Goal: Navigation & Orientation: Find specific page/section

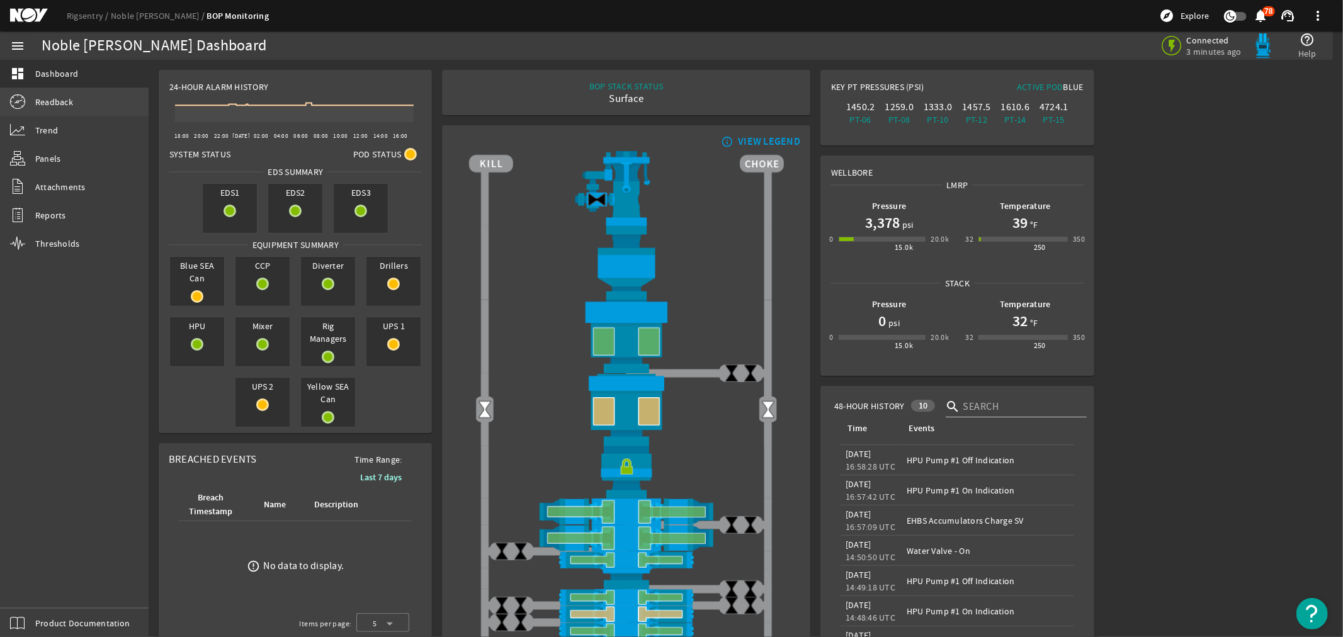
click at [60, 103] on span "Readback" at bounding box center [54, 102] width 38 height 13
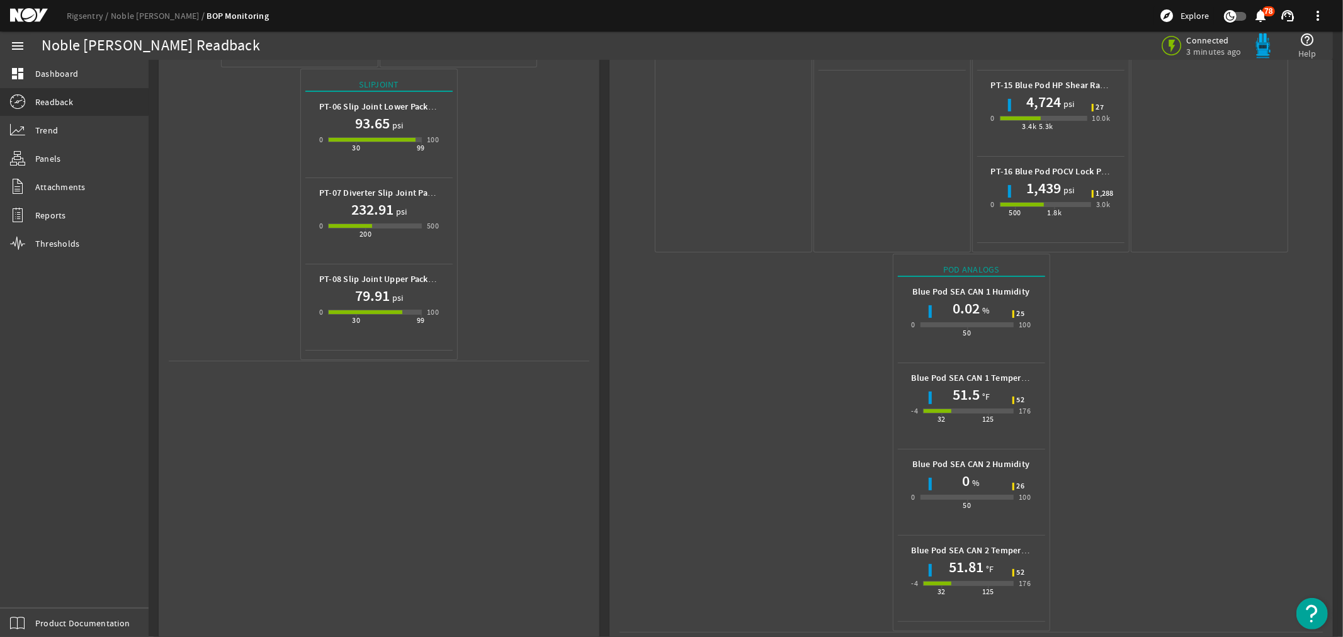
scroll to position [498, 0]
click at [21, 11] on mat-icon at bounding box center [38, 15] width 57 height 15
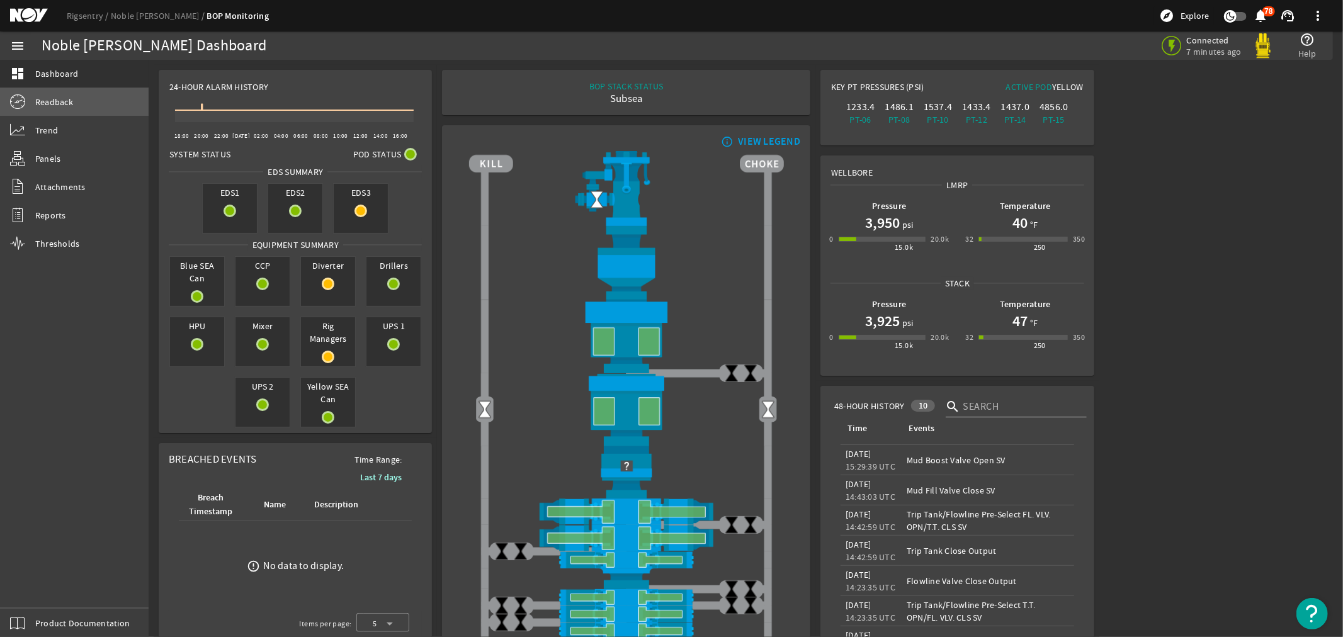
click at [55, 102] on span "Readback" at bounding box center [54, 102] width 38 height 13
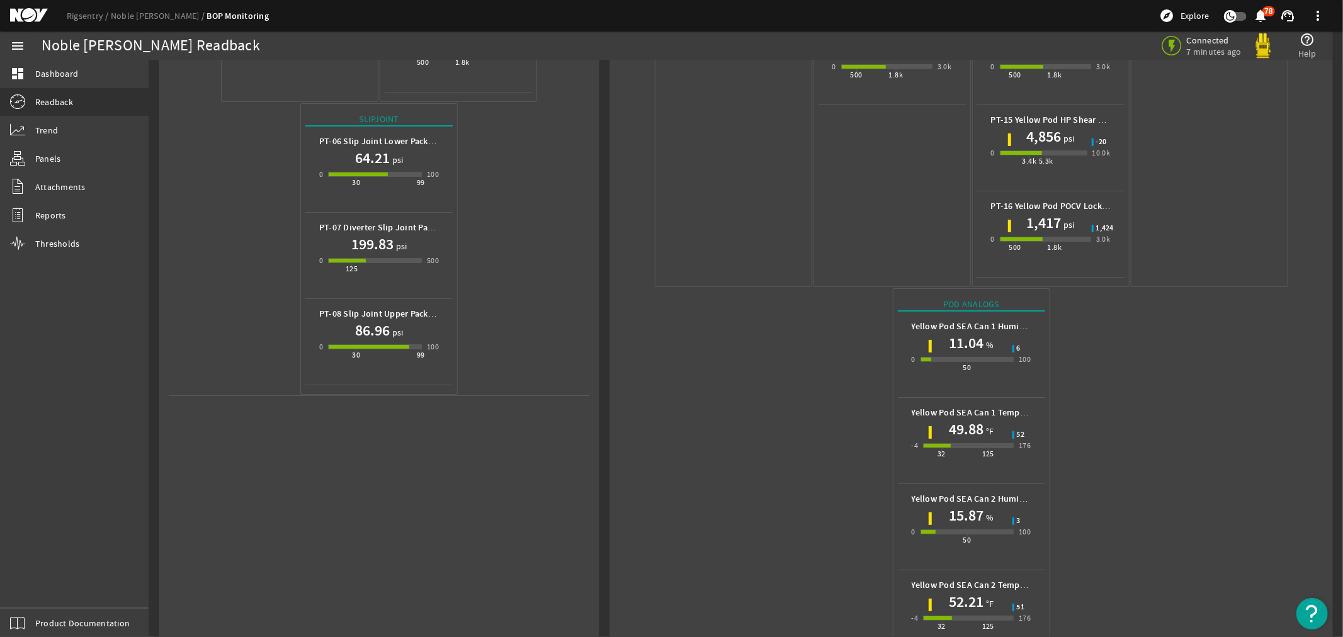
scroll to position [498, 0]
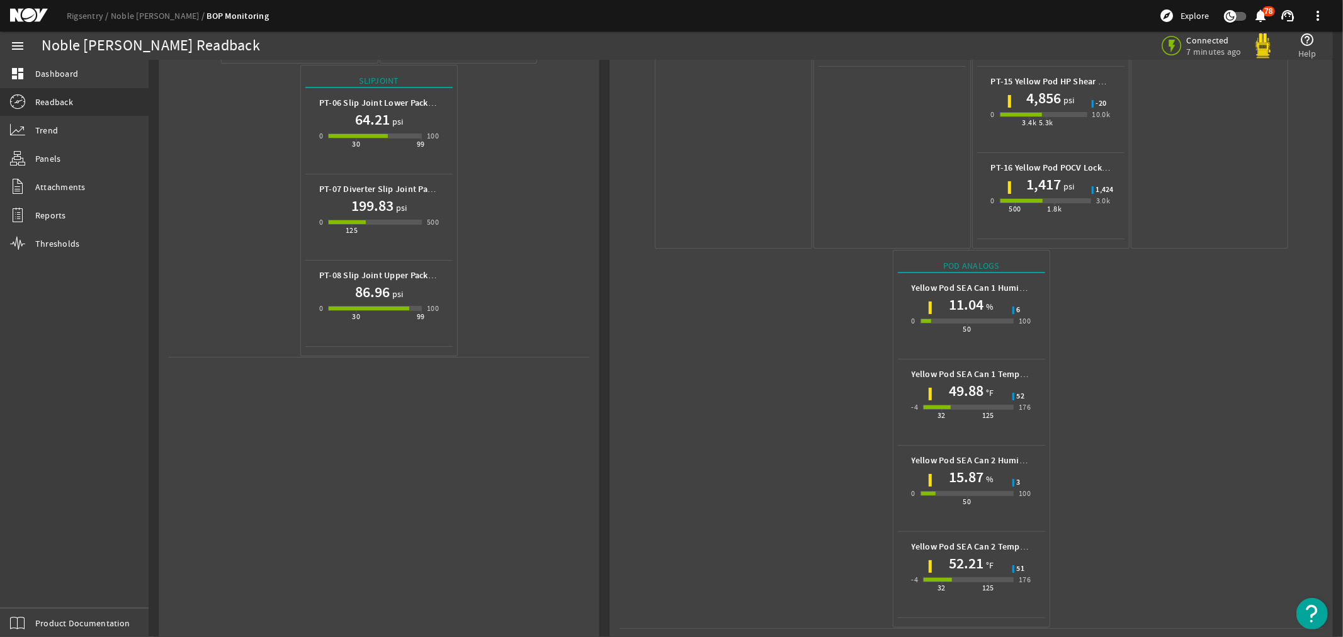
click at [21, 14] on mat-icon at bounding box center [38, 15] width 57 height 15
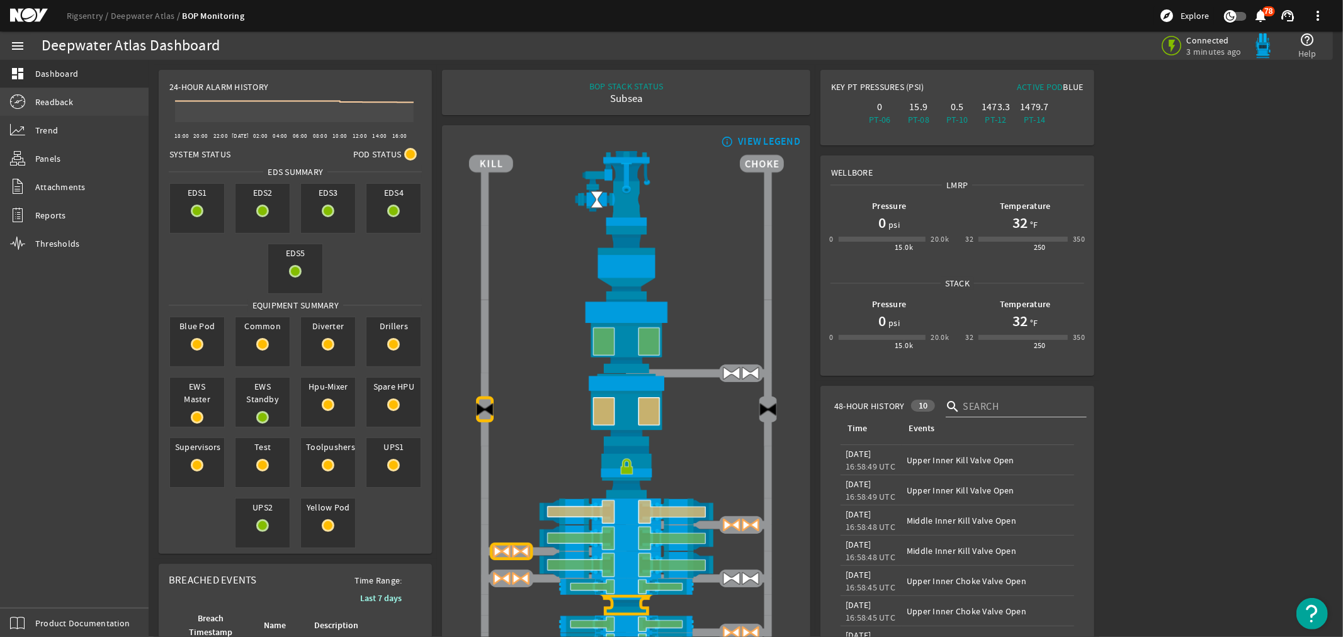
click at [43, 101] on span "Readback" at bounding box center [54, 102] width 38 height 13
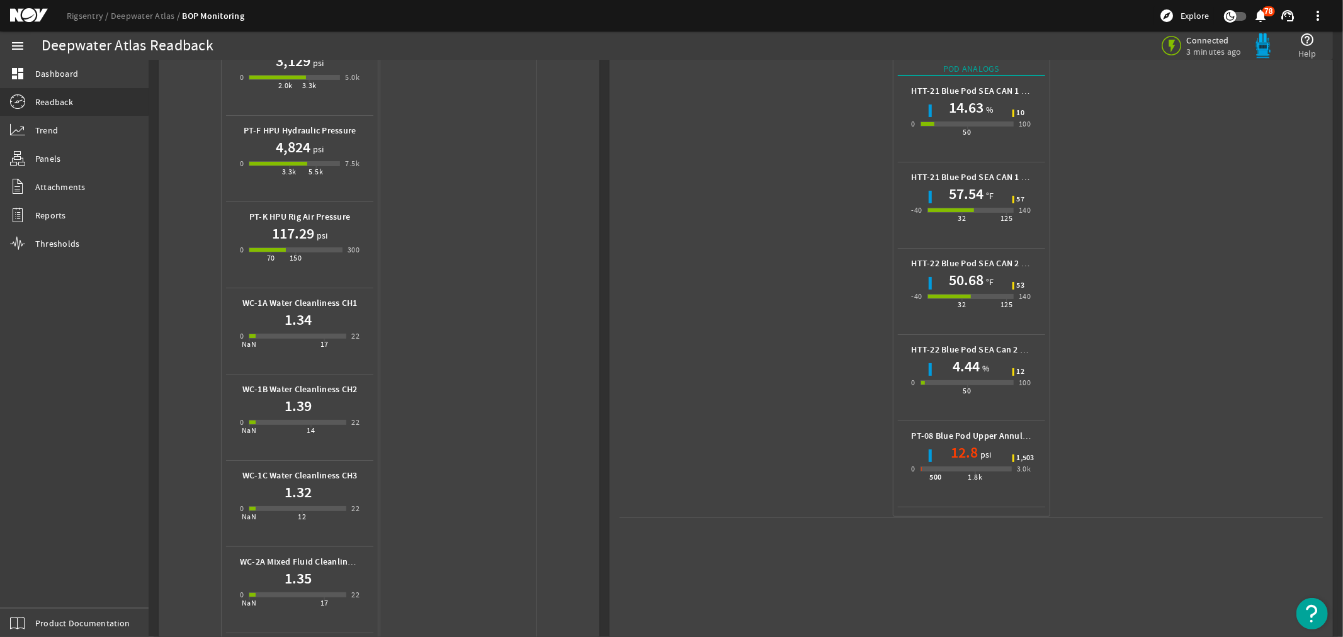
scroll to position [489, 0]
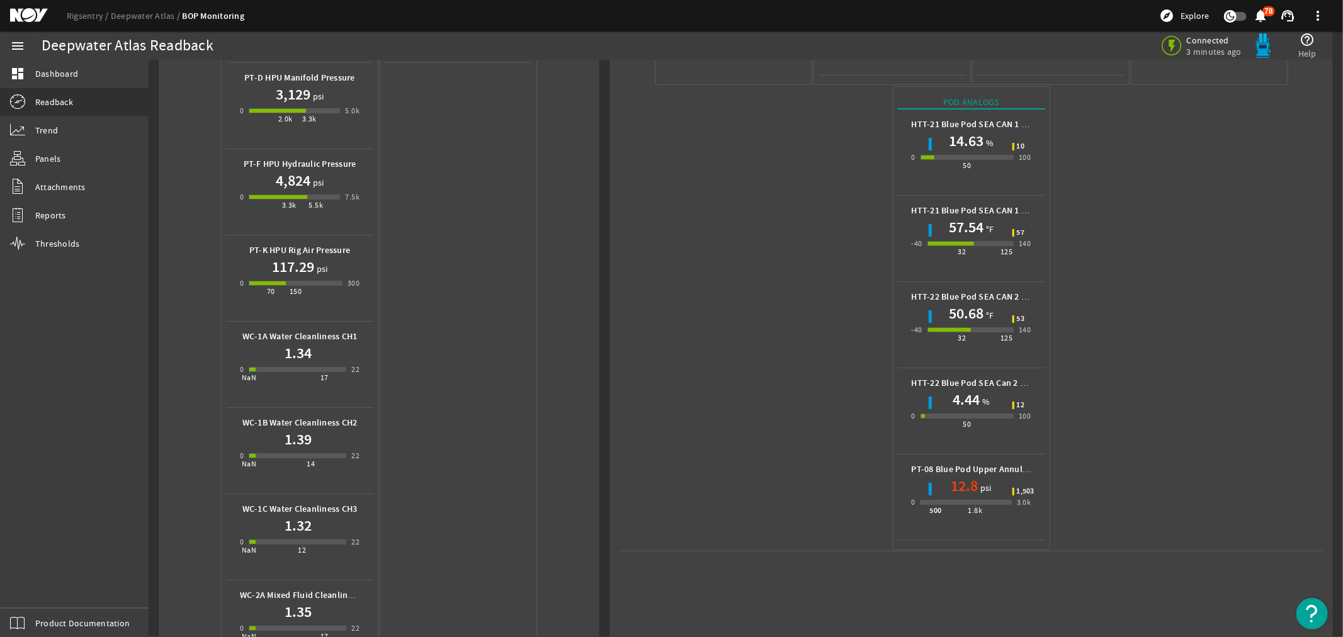
click at [22, 11] on mat-icon at bounding box center [38, 15] width 57 height 15
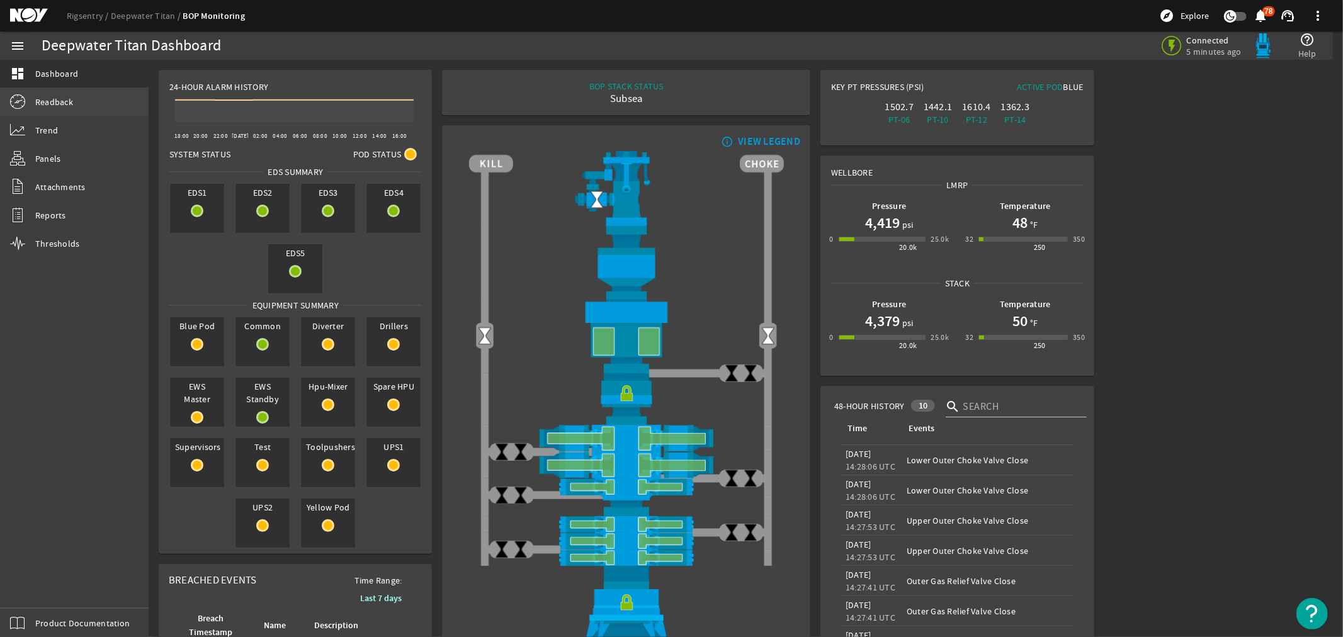
click at [64, 103] on span "Readback" at bounding box center [54, 102] width 38 height 13
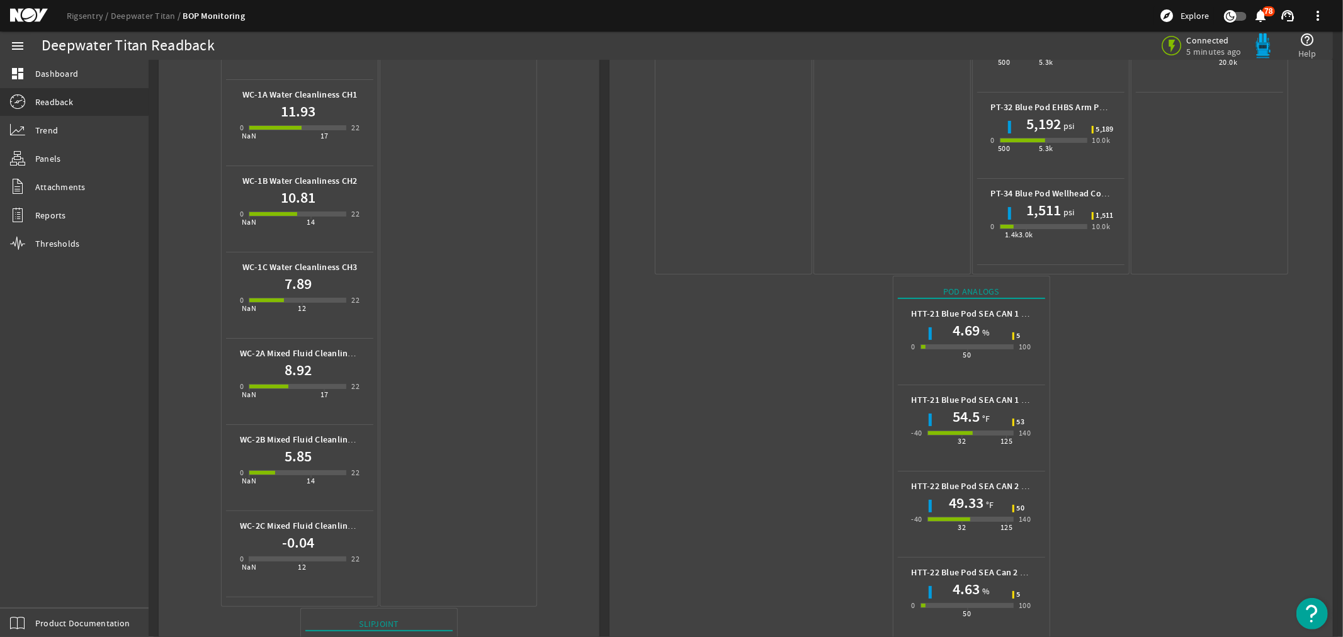
scroll to position [839, 0]
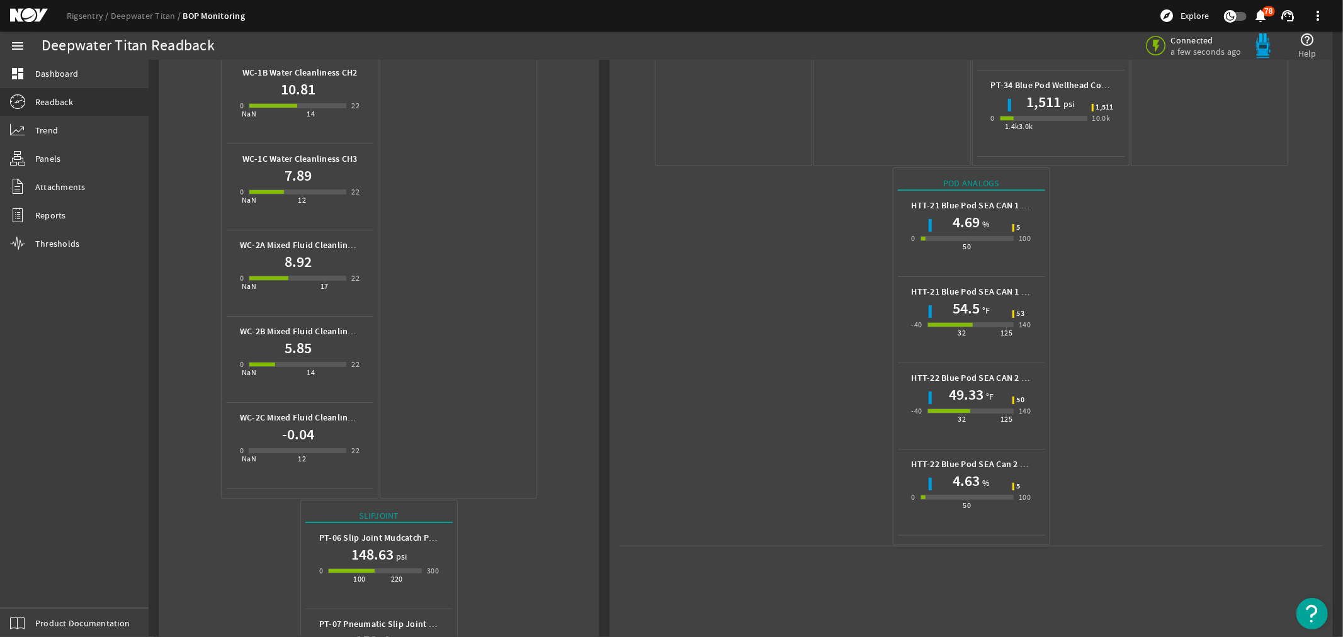
click at [29, 20] on mat-icon at bounding box center [38, 15] width 57 height 15
